Goal: Transaction & Acquisition: Subscribe to service/newsletter

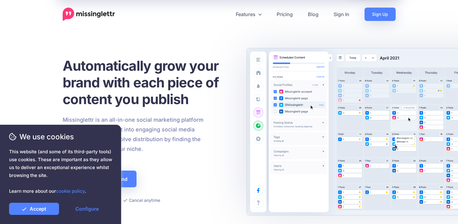
click at [204, 73] on h1 "Automatically grow your brand with each piece of content you publish" at bounding box center [148, 82] width 171 height 50
click at [286, 16] on link "Pricing" at bounding box center [284, 14] width 31 height 13
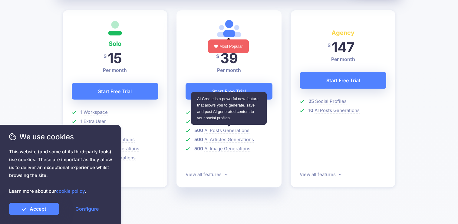
scroll to position [212, 0]
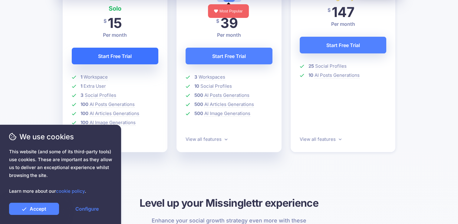
click at [122, 60] on link "Start Free Trial" at bounding box center [115, 56] width 87 height 17
